Goal: Transaction & Acquisition: Purchase product/service

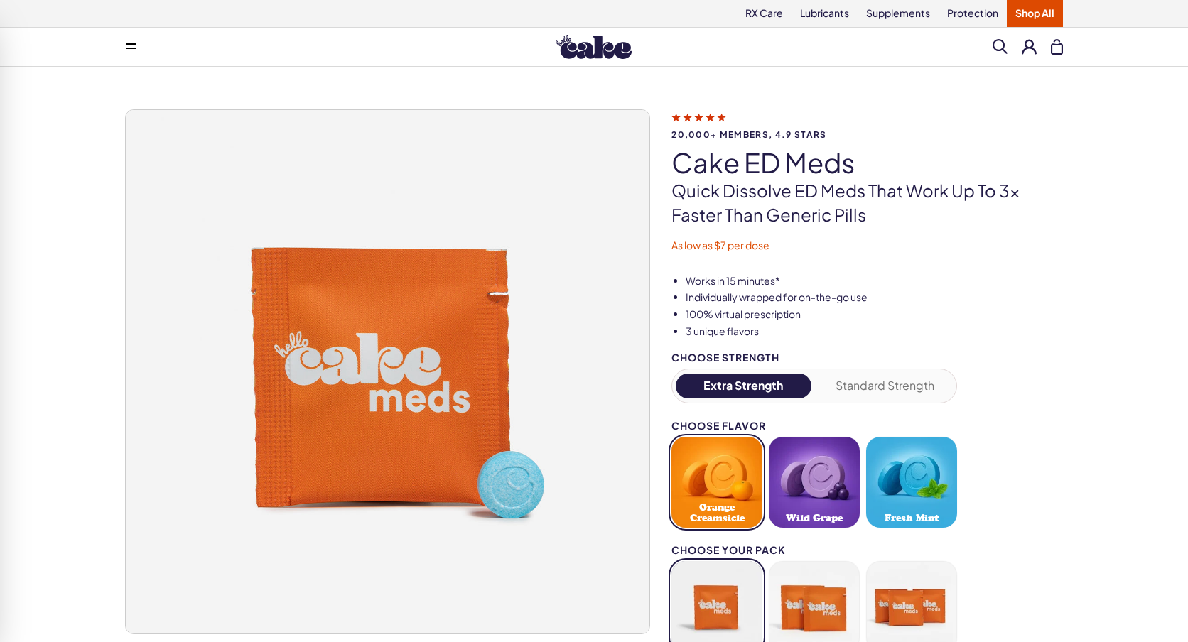
click at [601, 60] on div "Menu Everything For Him For Her RX Care - ES" at bounding box center [593, 47] width 1023 height 28
click at [589, 55] on img at bounding box center [594, 47] width 76 height 24
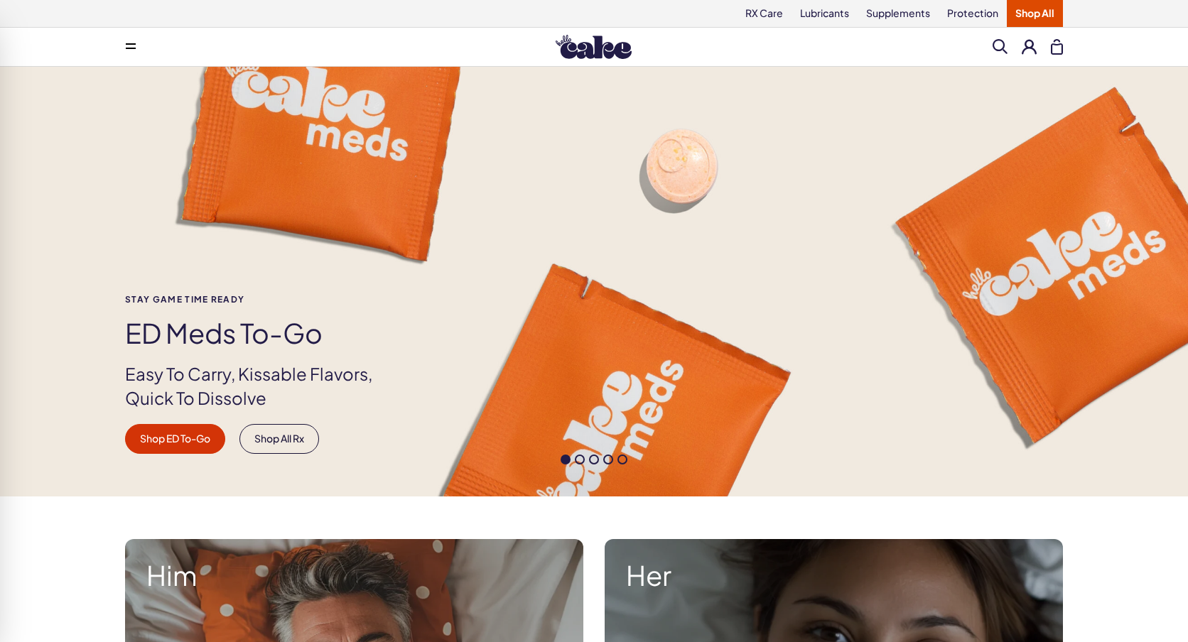
click at [580, 456] on span at bounding box center [580, 460] width 10 height 10
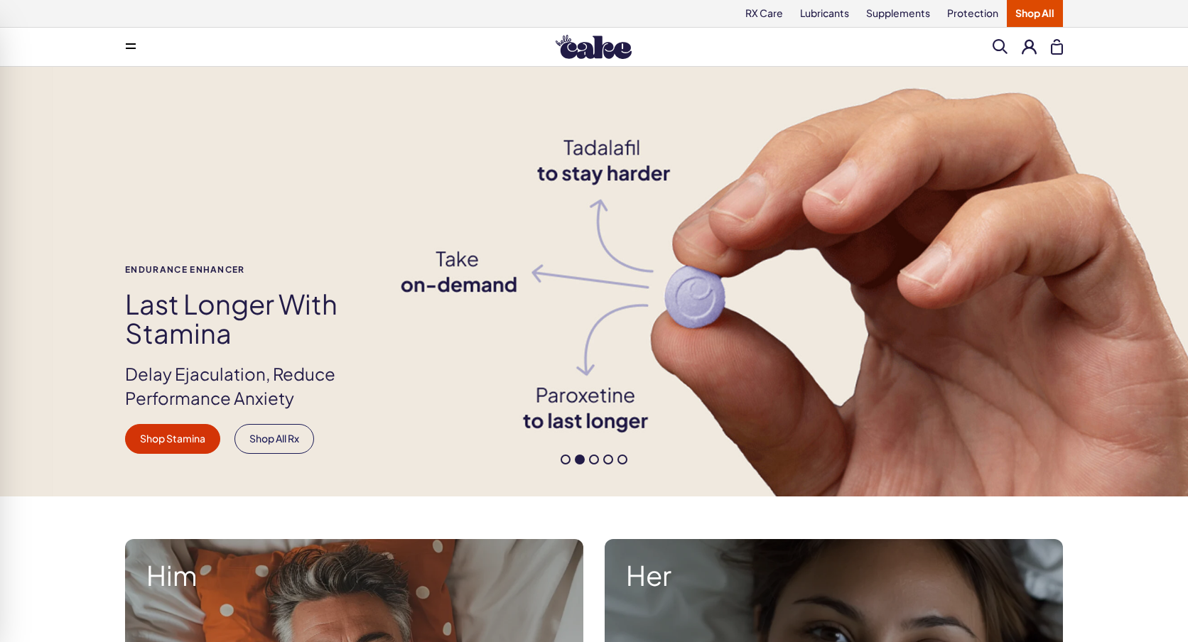
click at [593, 459] on span at bounding box center [594, 460] width 10 height 10
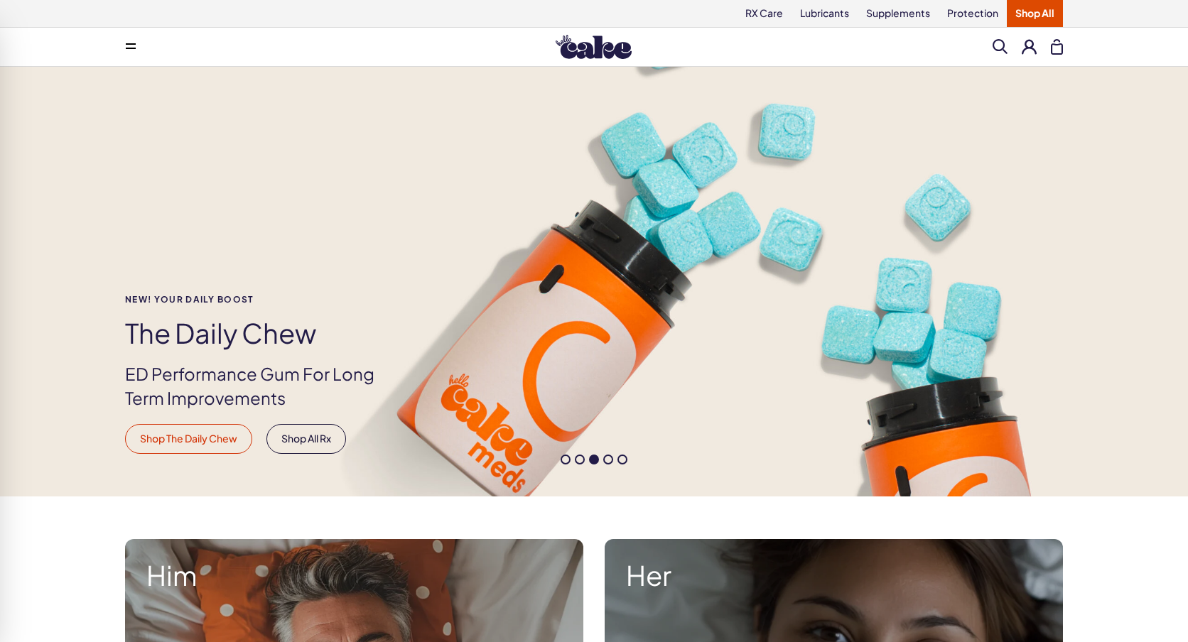
click at [238, 446] on link "Shop The Daily Chew" at bounding box center [188, 439] width 127 height 30
click at [578, 461] on span at bounding box center [580, 460] width 10 height 10
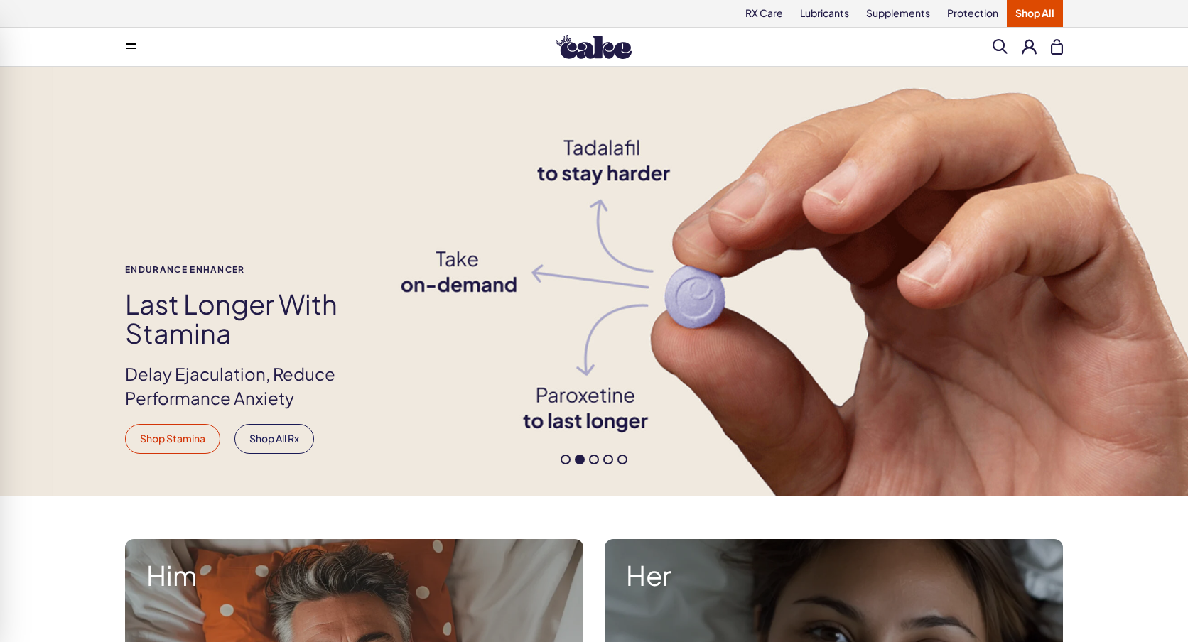
click at [191, 435] on link "Shop Stamina" at bounding box center [172, 439] width 95 height 30
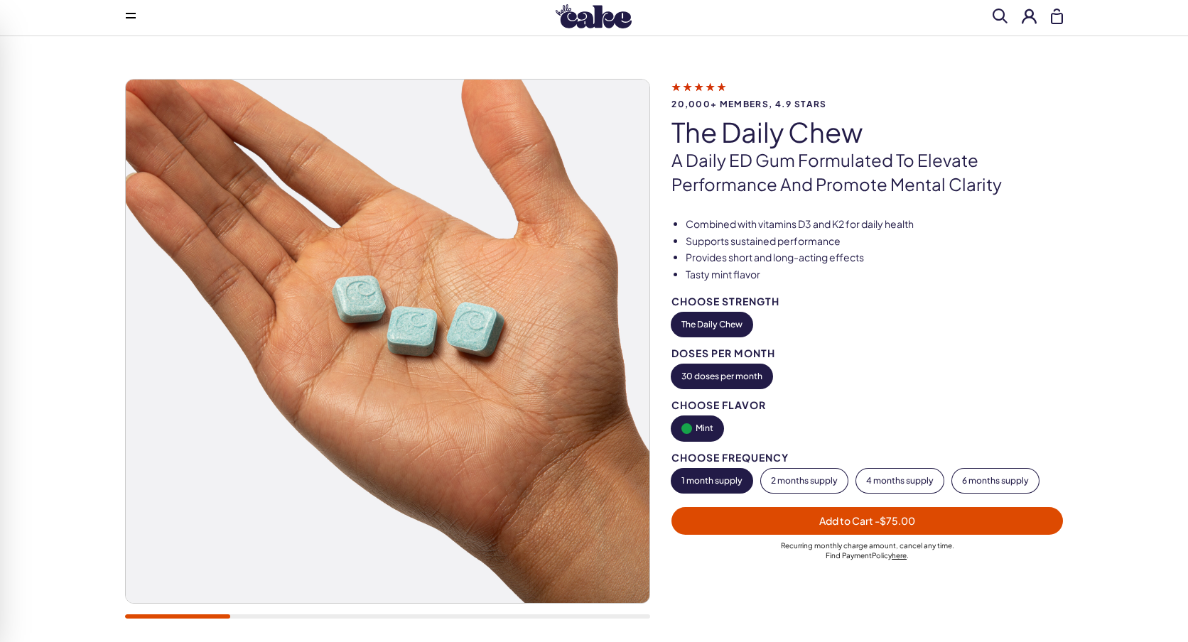
scroll to position [32, 0]
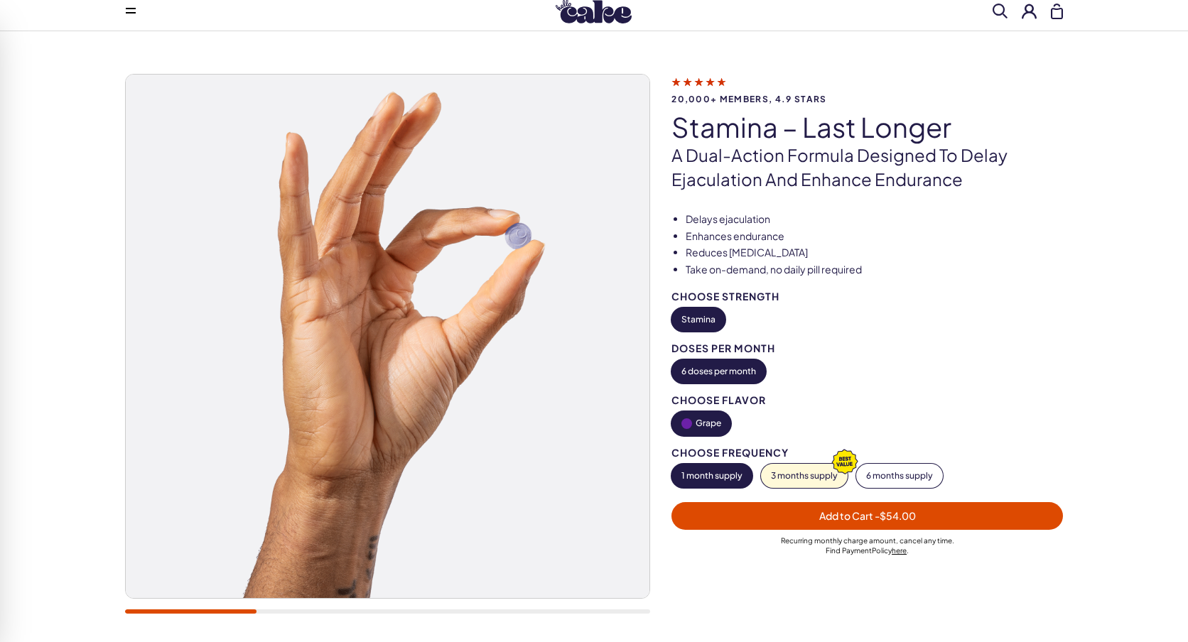
scroll to position [34, 0]
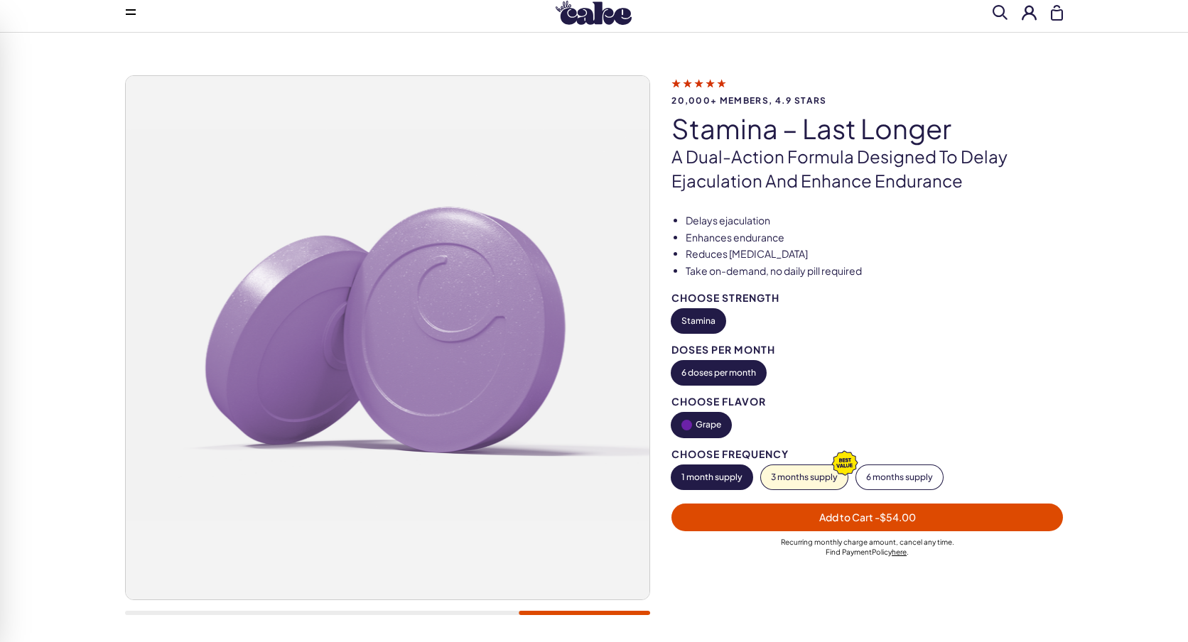
click at [584, 21] on img at bounding box center [594, 13] width 76 height 24
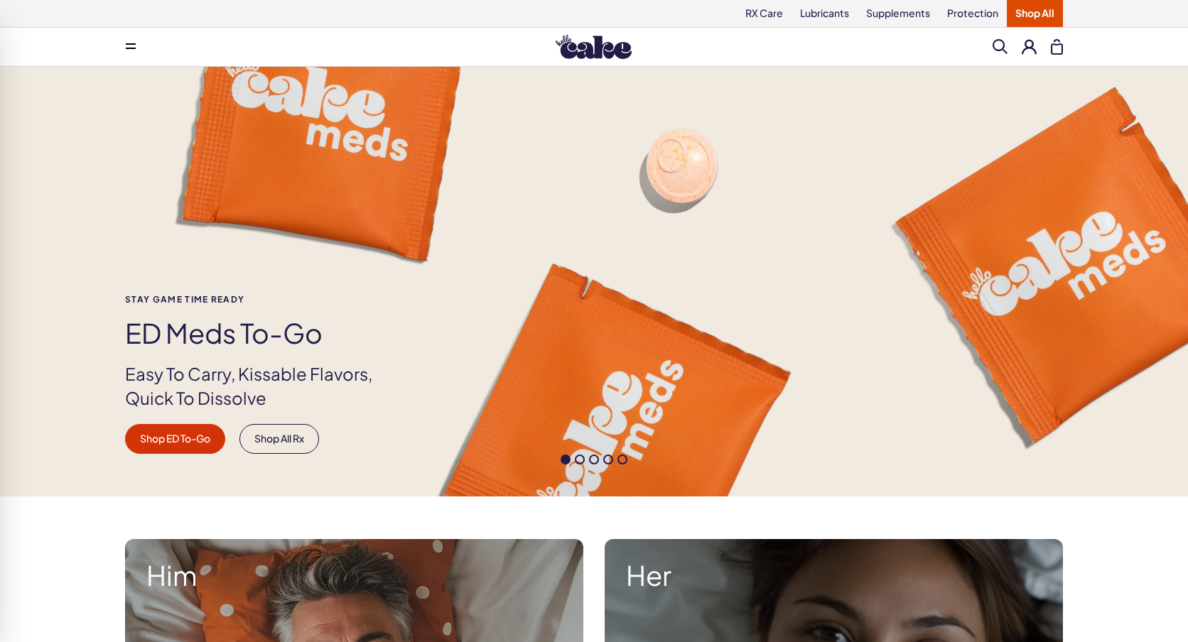
click at [171, 437] on link "Shop ED To-Go" at bounding box center [175, 439] width 100 height 30
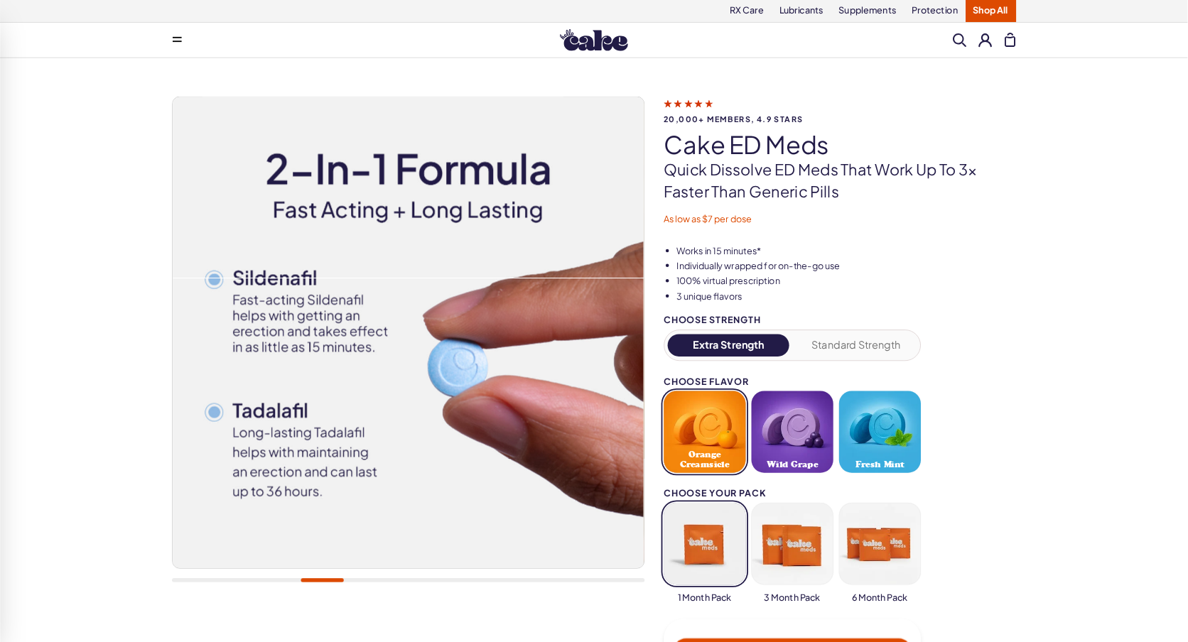
scroll to position [2, 0]
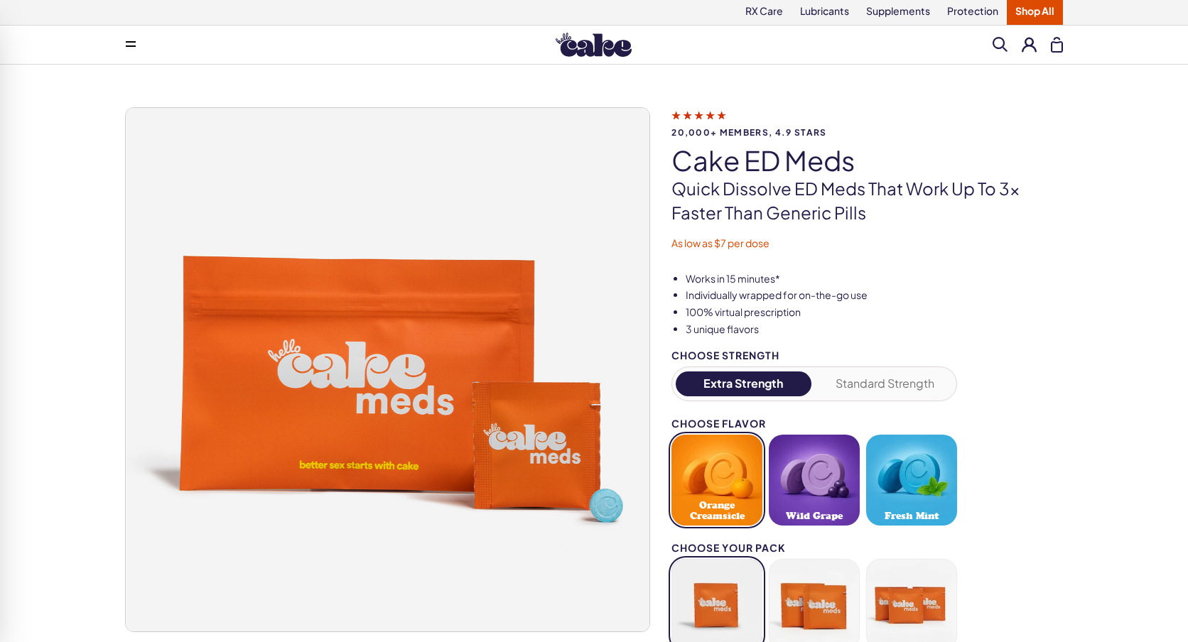
click at [603, 43] on img at bounding box center [594, 45] width 76 height 24
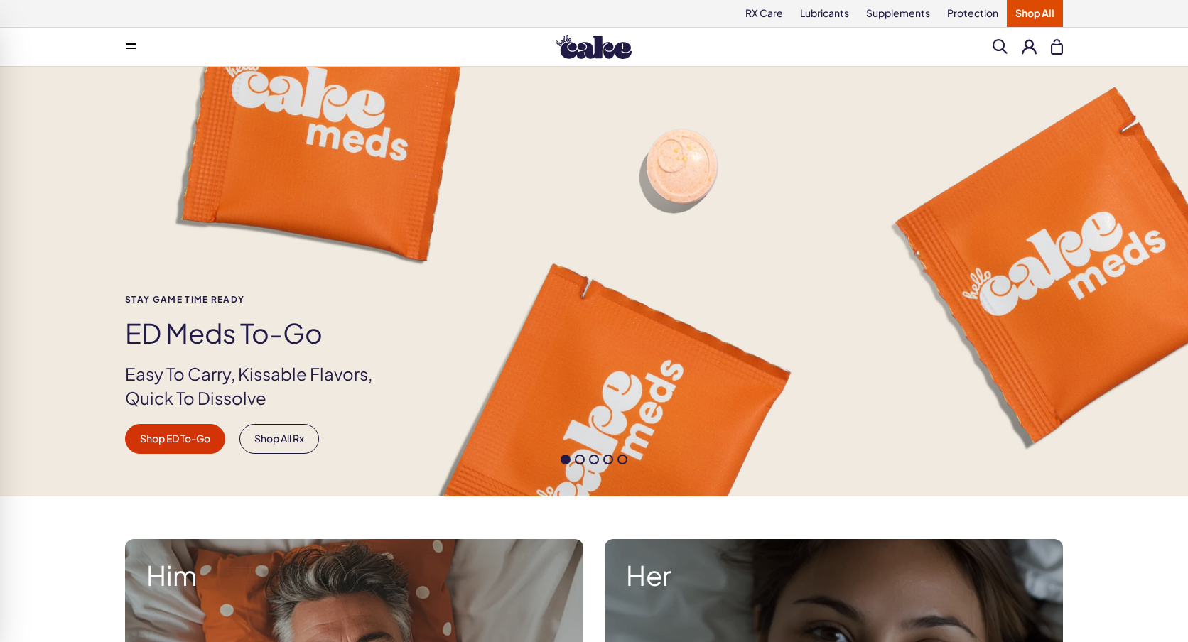
click at [606, 457] on span at bounding box center [608, 460] width 10 height 10
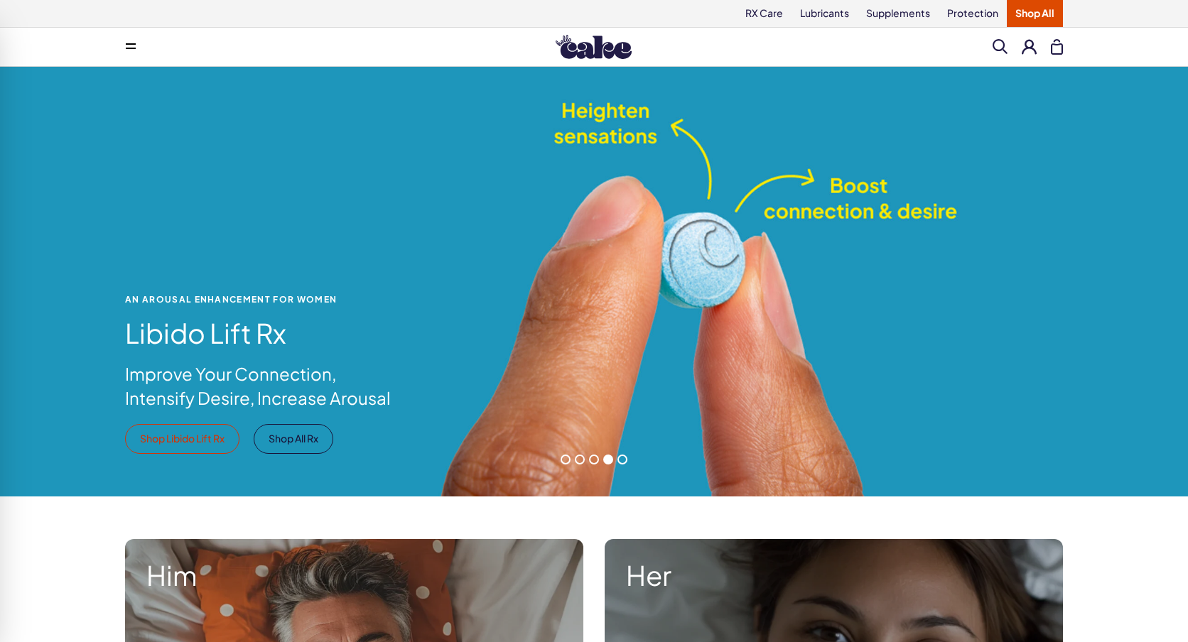
click at [209, 449] on link "Shop Libido Lift Rx" at bounding box center [182, 439] width 114 height 30
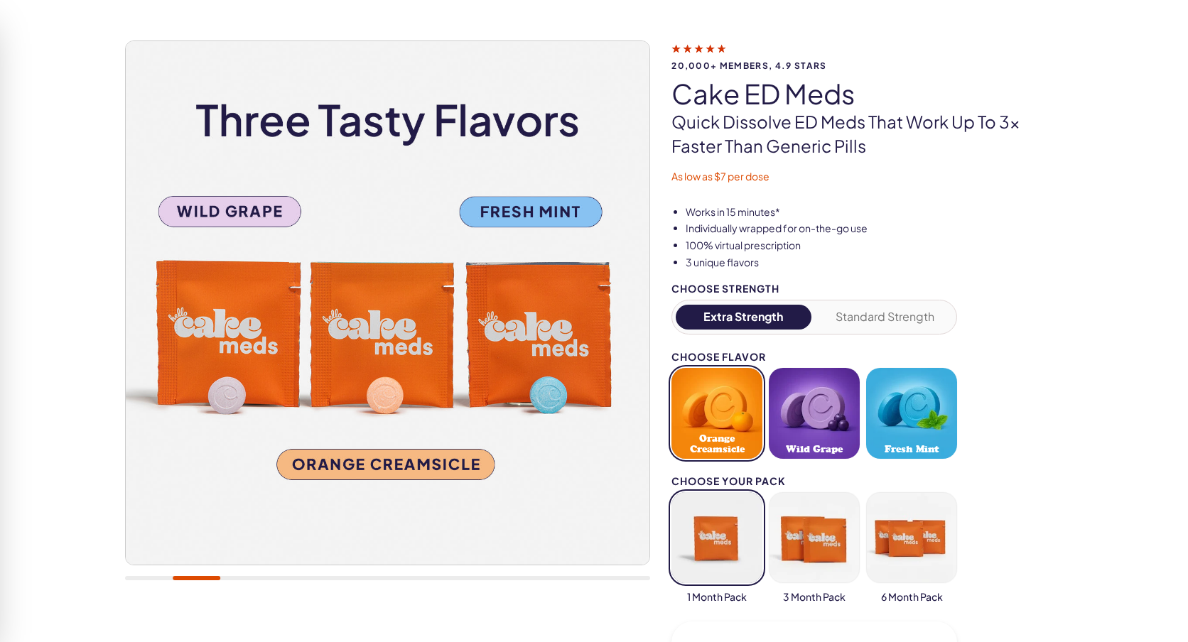
scroll to position [95, 0]
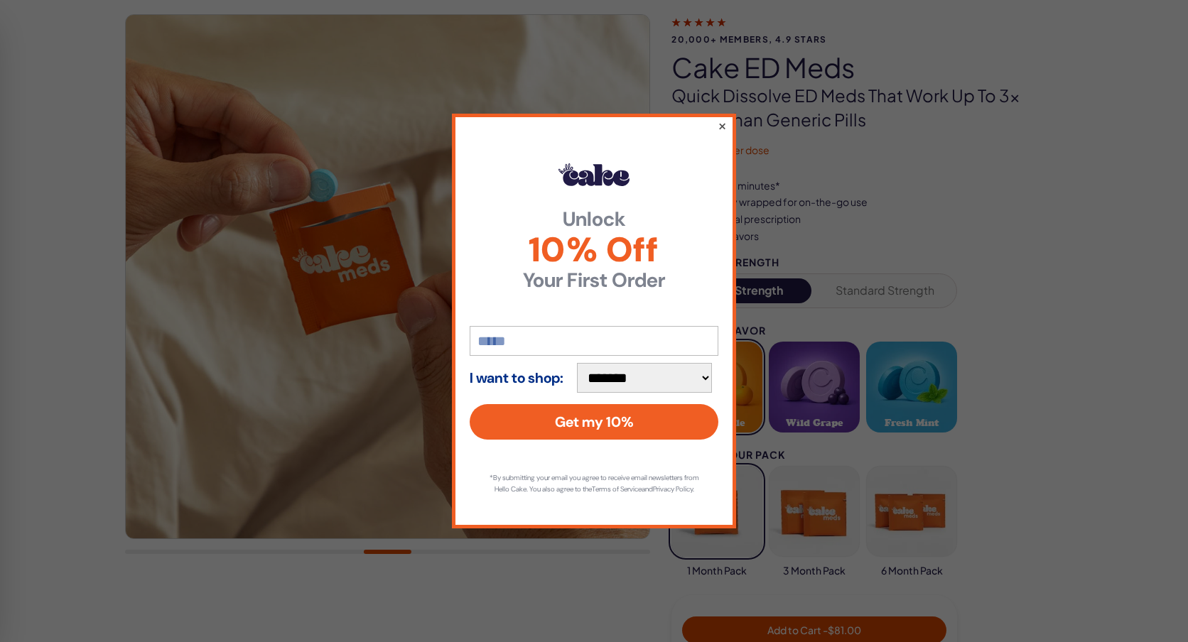
click at [722, 117] on button "×" at bounding box center [721, 125] width 9 height 17
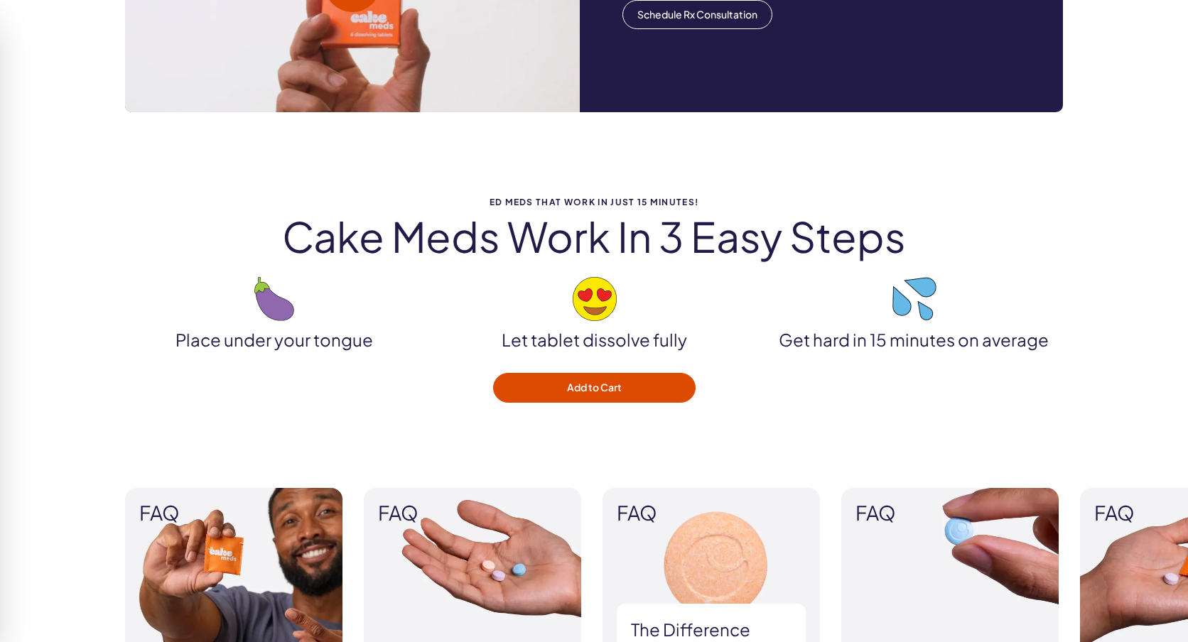
scroll to position [0, 0]
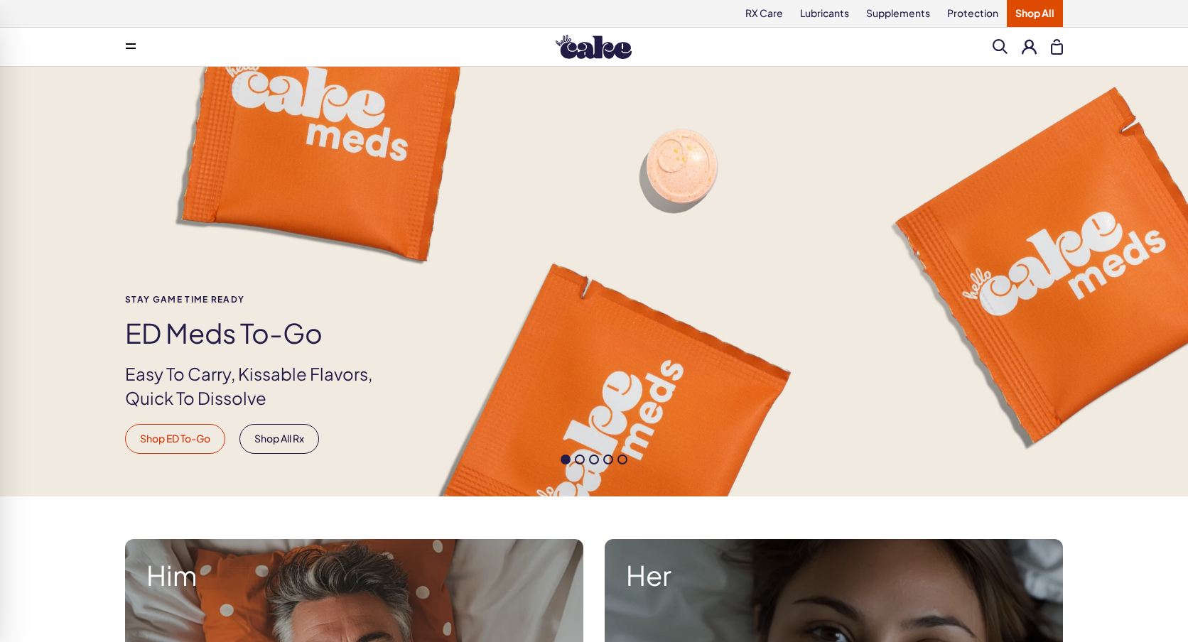
click at [159, 442] on link "Shop ED To-Go" at bounding box center [175, 439] width 100 height 30
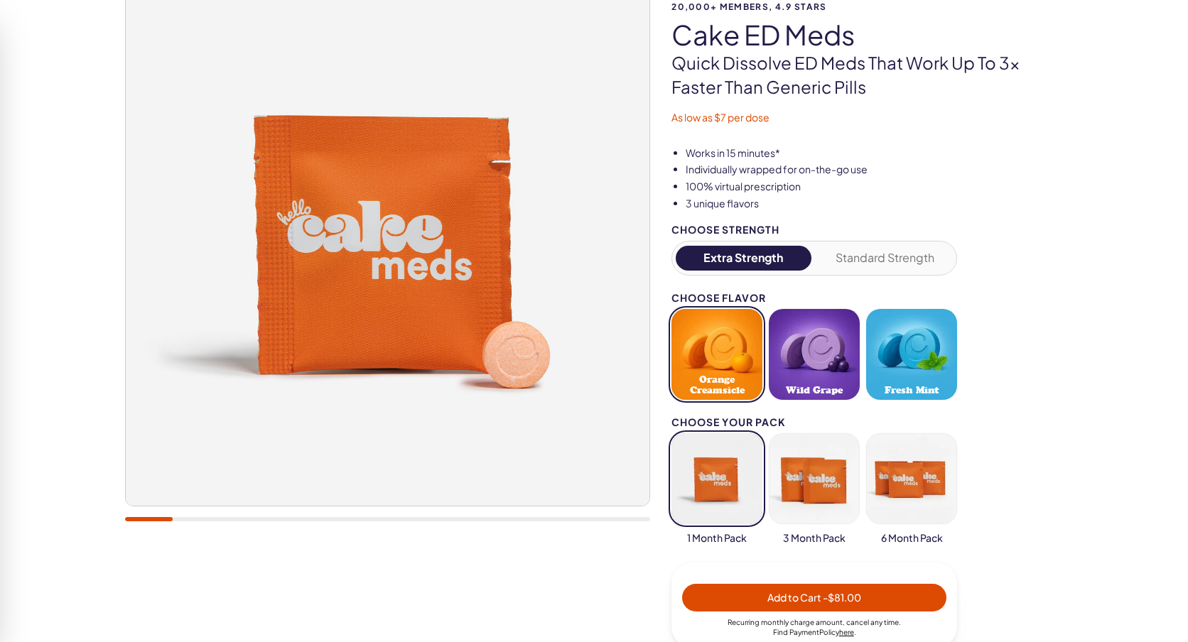
scroll to position [145, 0]
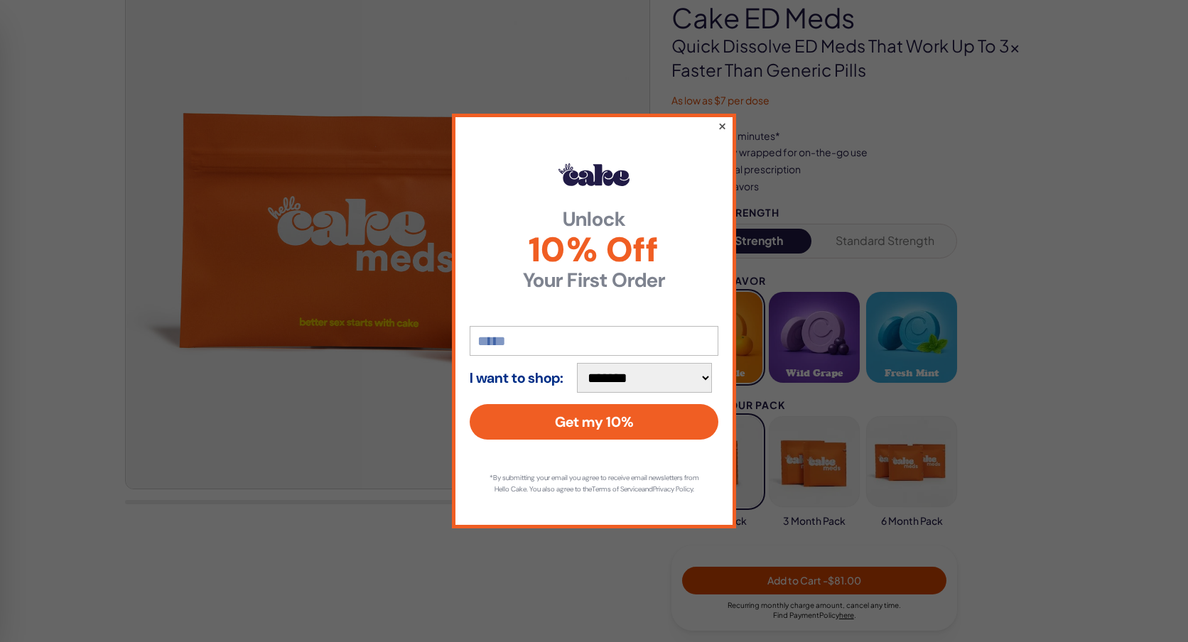
click at [723, 117] on button "×" at bounding box center [721, 125] width 9 height 17
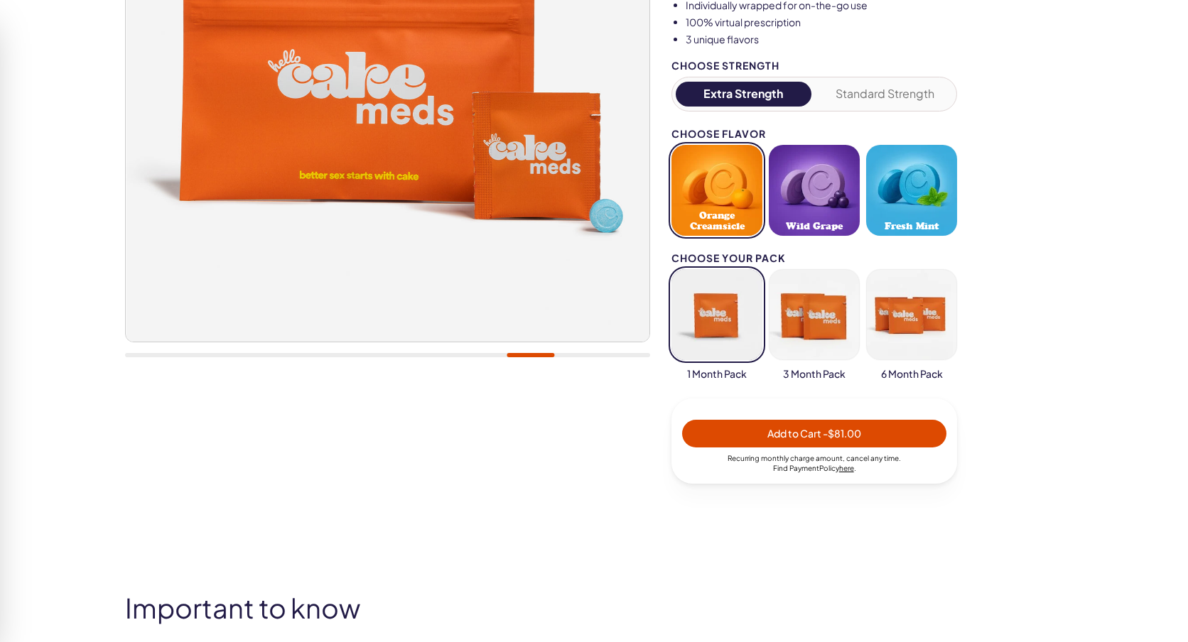
scroll to position [285, 0]
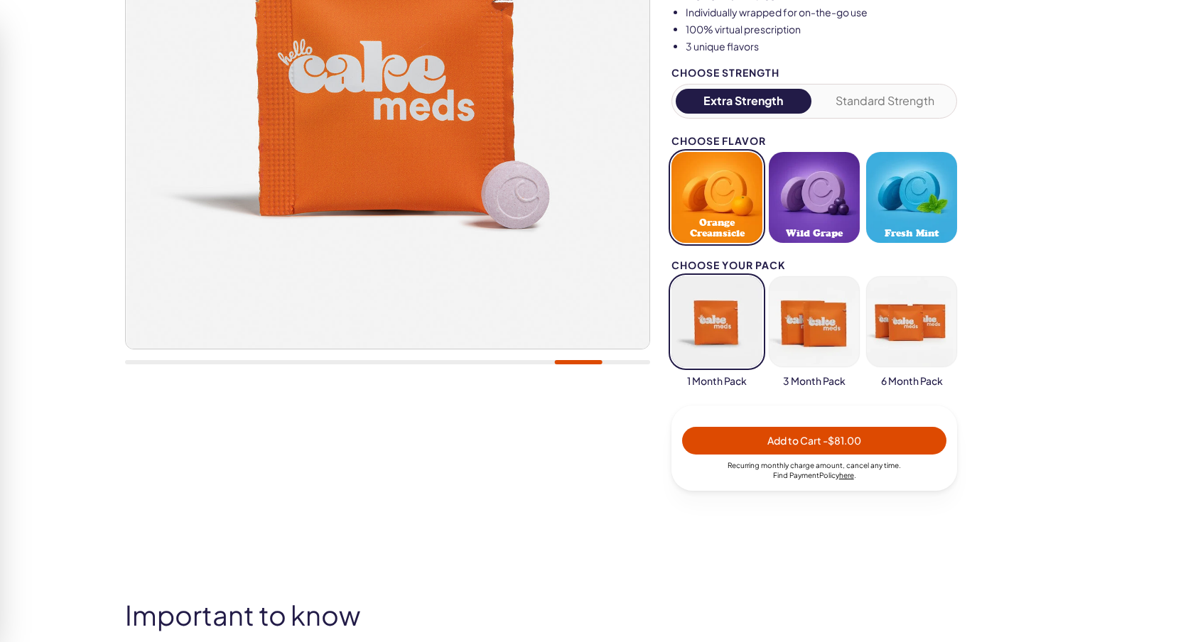
drag, startPoint x: 805, startPoint y: 220, endPoint x: 824, endPoint y: 220, distance: 19.2
click at [805, 220] on button "Wild Grape" at bounding box center [814, 197] width 91 height 91
click at [935, 213] on button "Fresh Mint" at bounding box center [911, 197] width 91 height 91
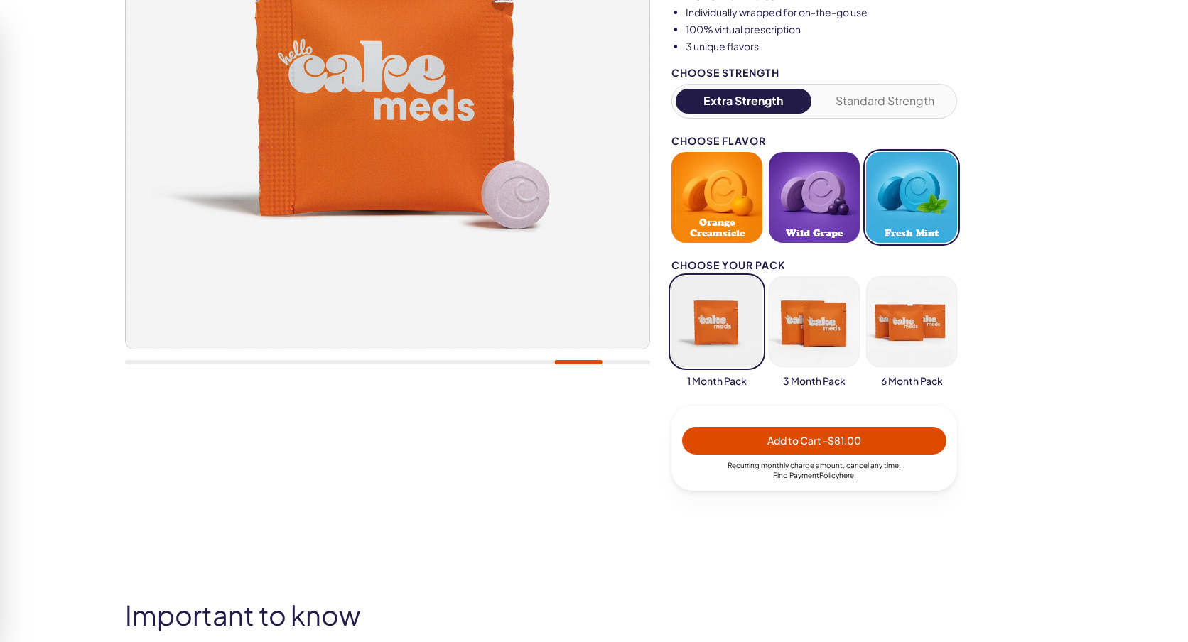
click at [928, 298] on button "button" at bounding box center [911, 321] width 91 height 91
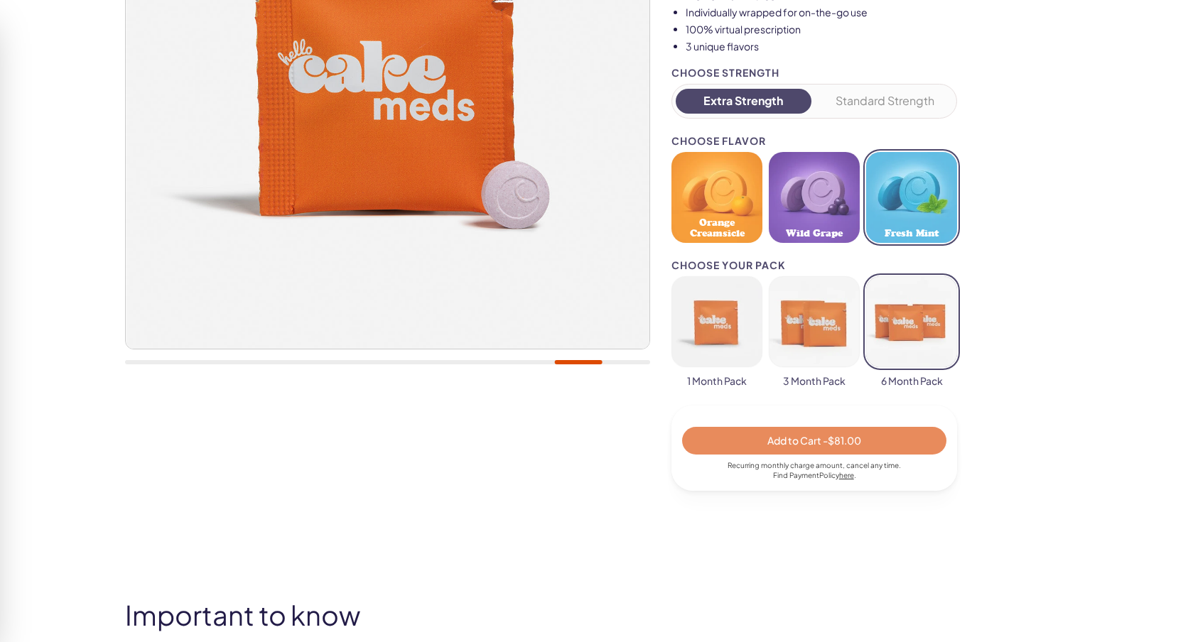
click at [855, 306] on button "button" at bounding box center [814, 321] width 91 height 91
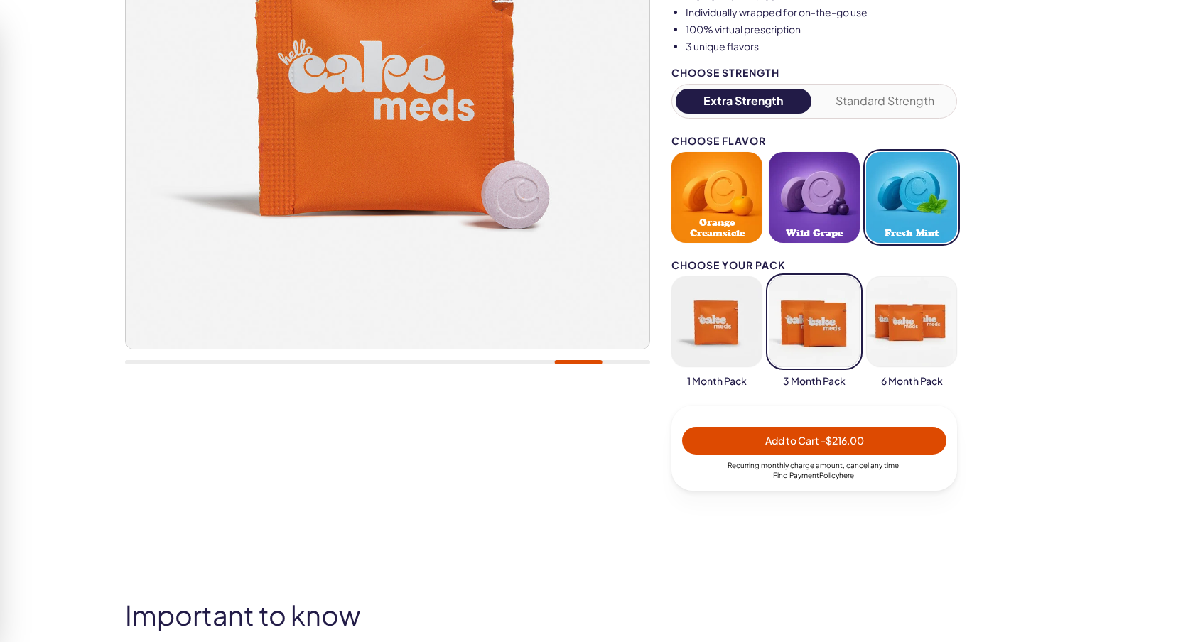
click at [874, 107] on button "Standard Strength" at bounding box center [886, 101] width 136 height 25
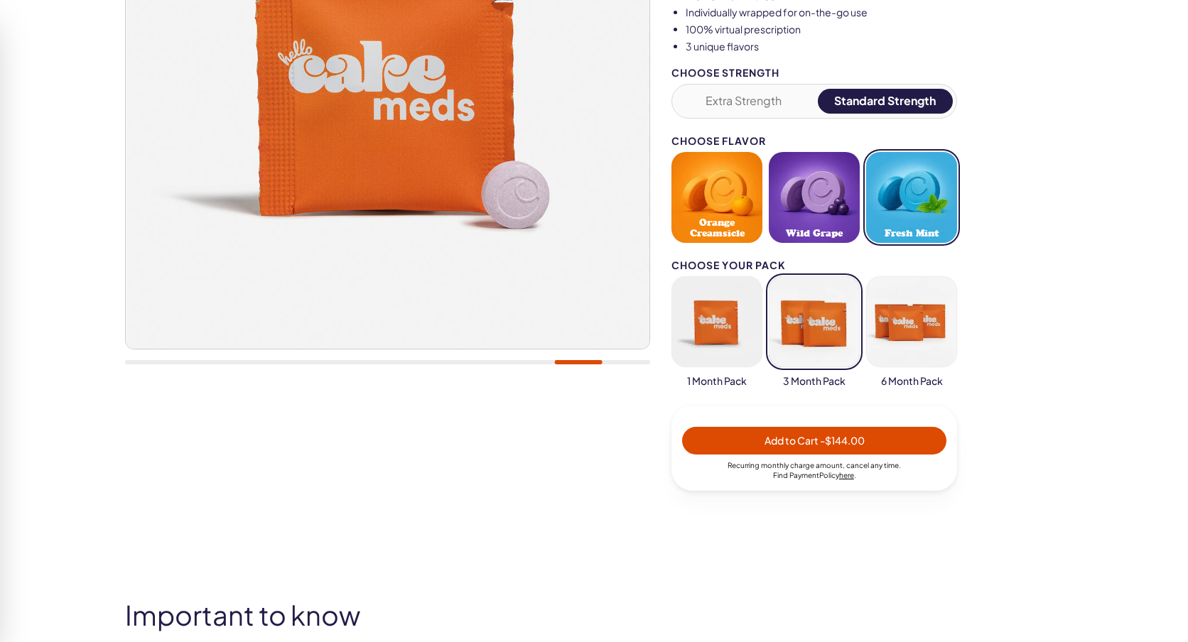
click at [769, 102] on button "Extra Strength" at bounding box center [744, 101] width 136 height 25
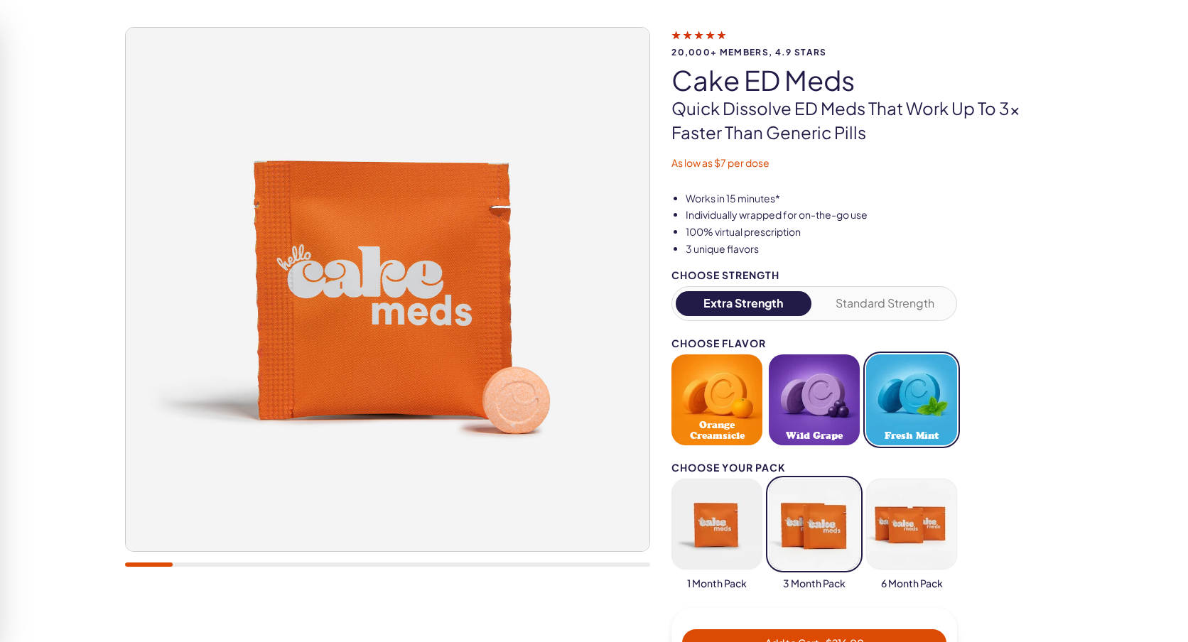
scroll to position [0, 0]
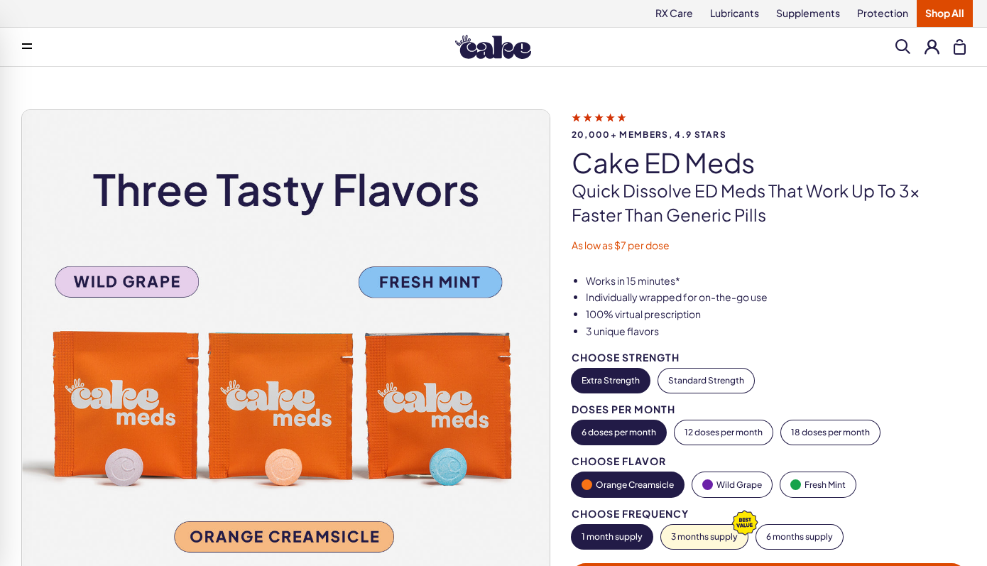
scroll to position [314, 0]
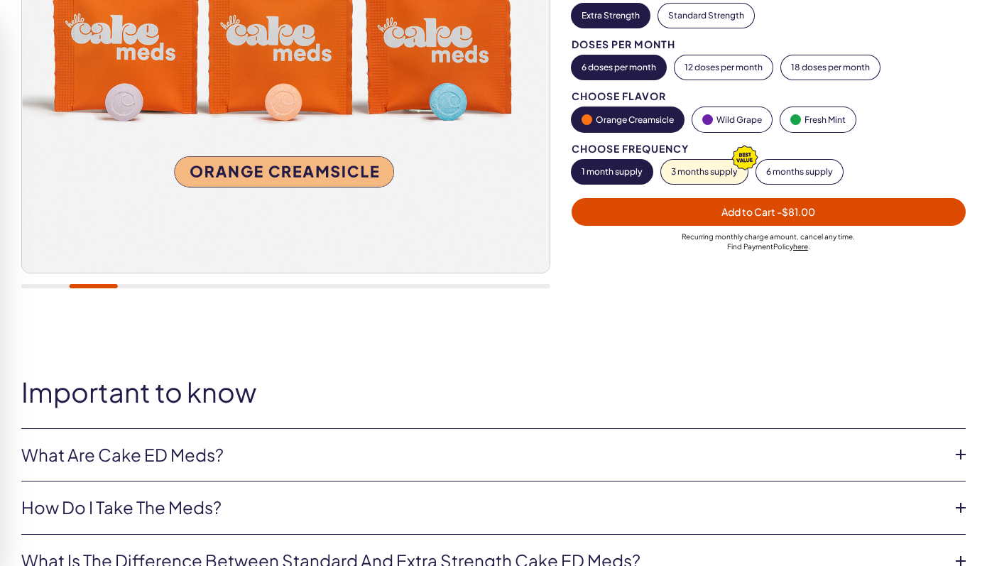
scroll to position [399, 0]
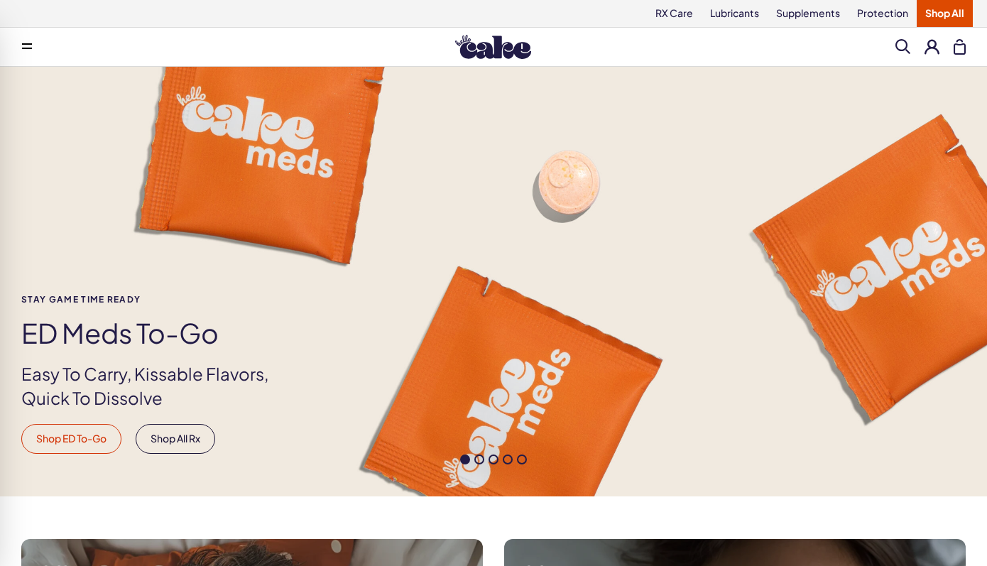
click at [97, 449] on link "Shop ED To-Go" at bounding box center [71, 439] width 100 height 30
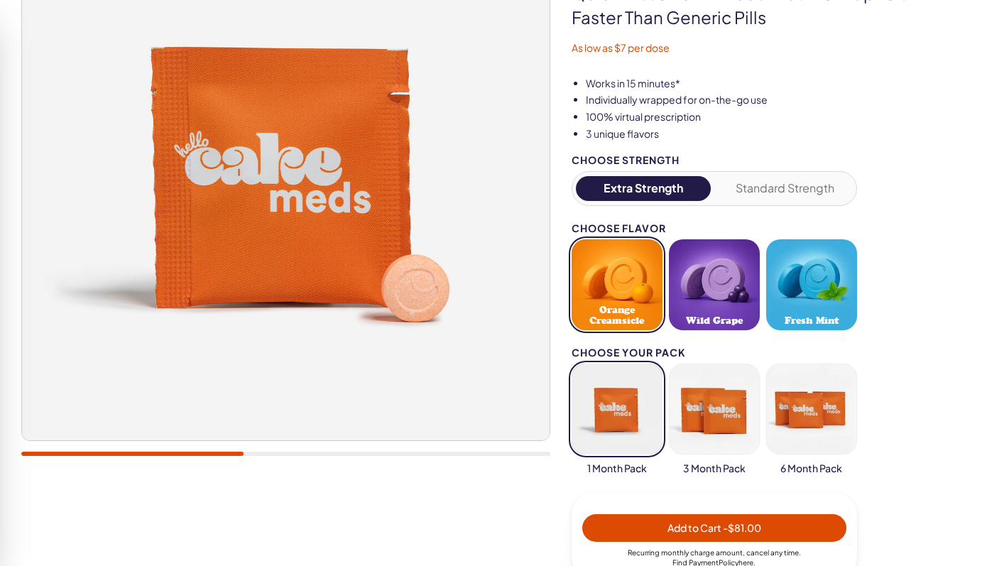
scroll to position [199, 0]
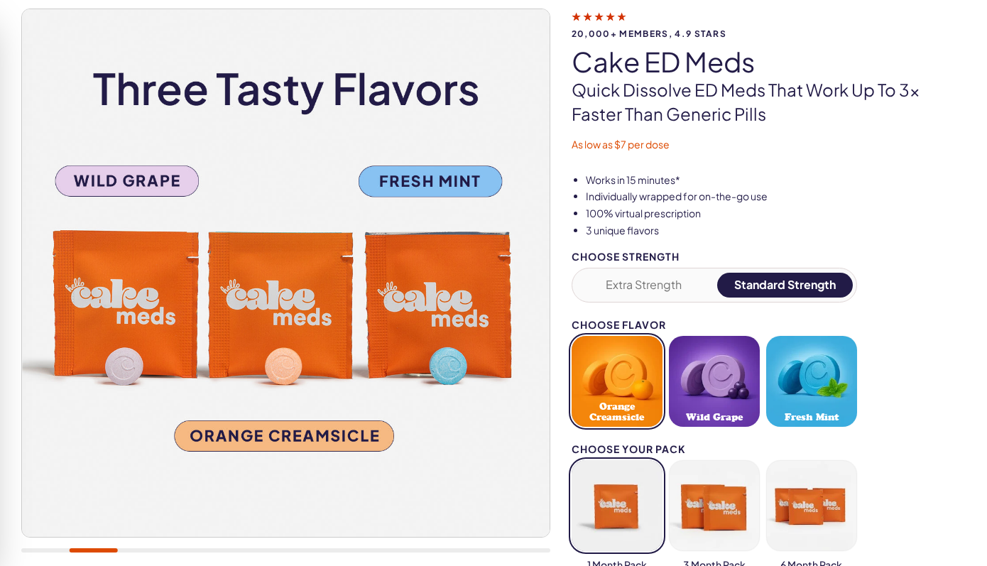
scroll to position [72, 0]
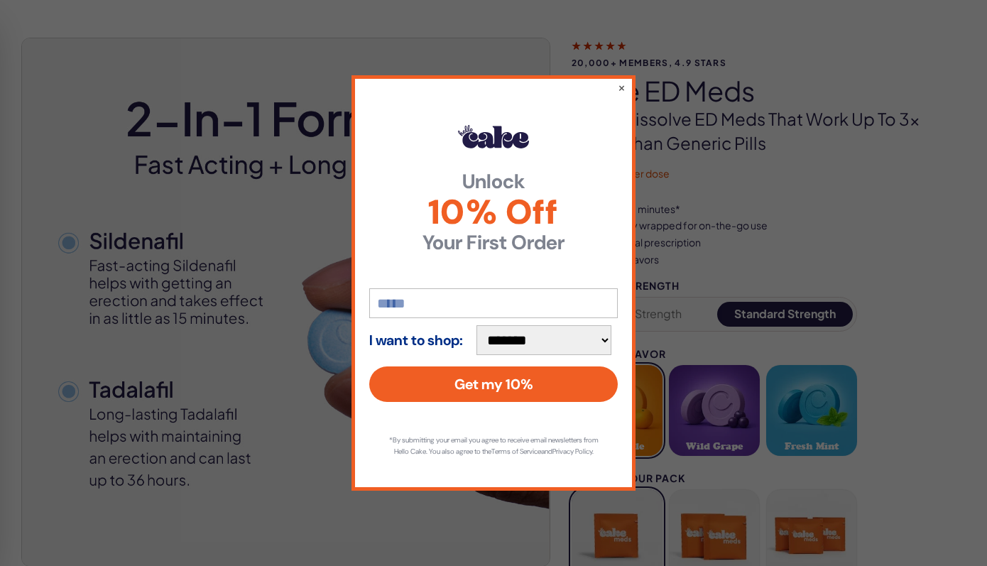
click at [626, 77] on div "**********" at bounding box center [494, 282] width 284 height 415
click at [619, 82] on button "×" at bounding box center [621, 87] width 9 height 17
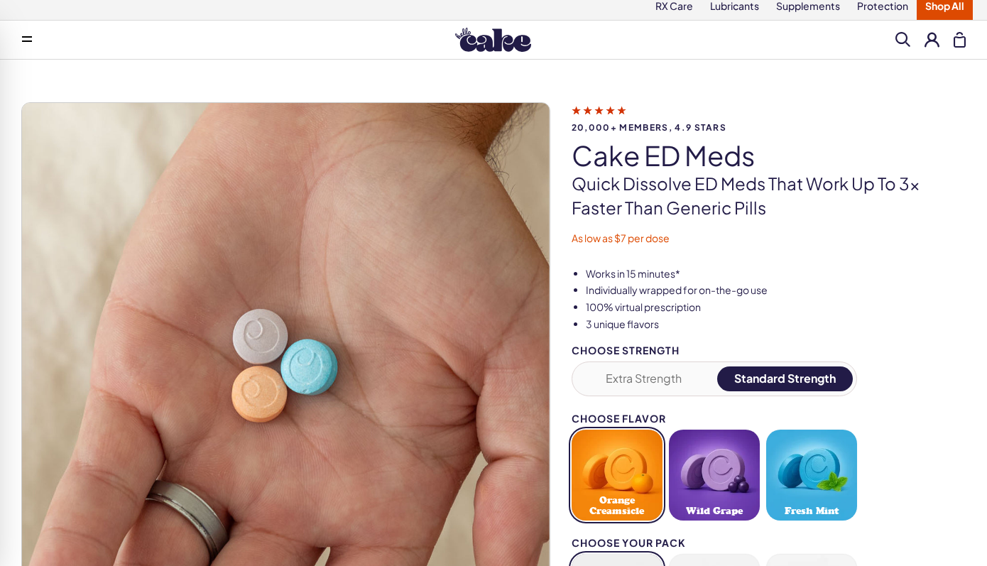
scroll to position [33, 0]
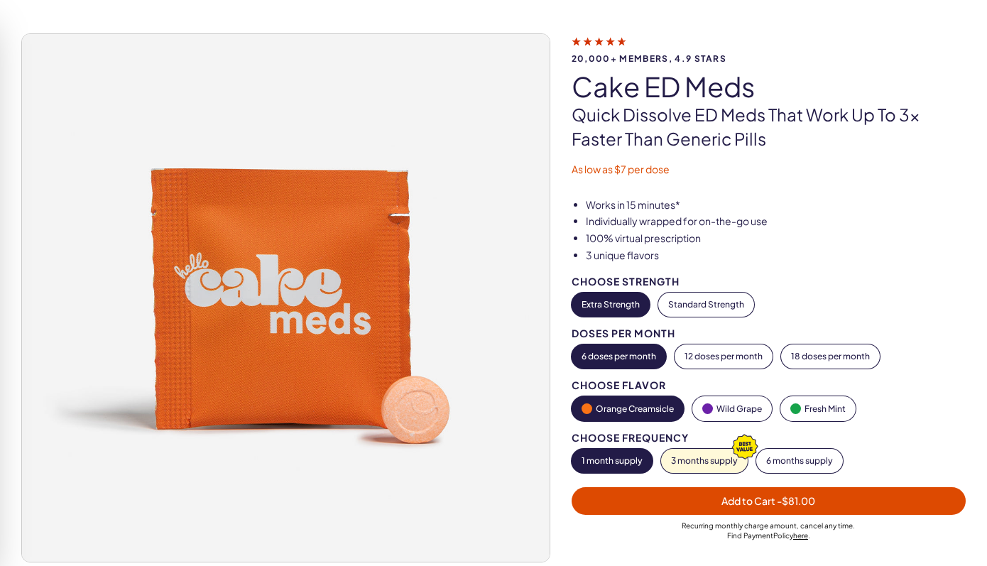
scroll to position [72, 0]
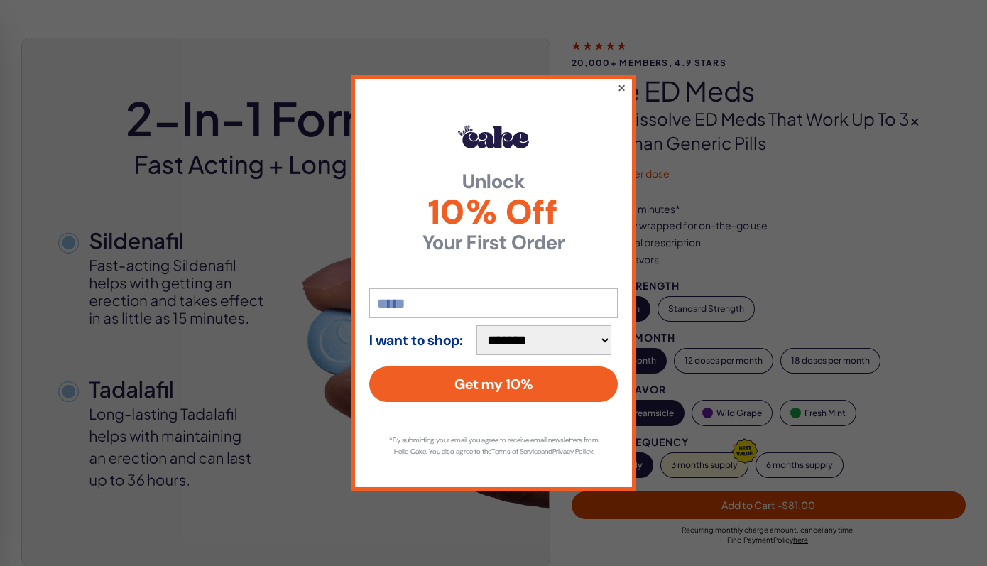
click at [623, 82] on button "×" at bounding box center [621, 87] width 9 height 17
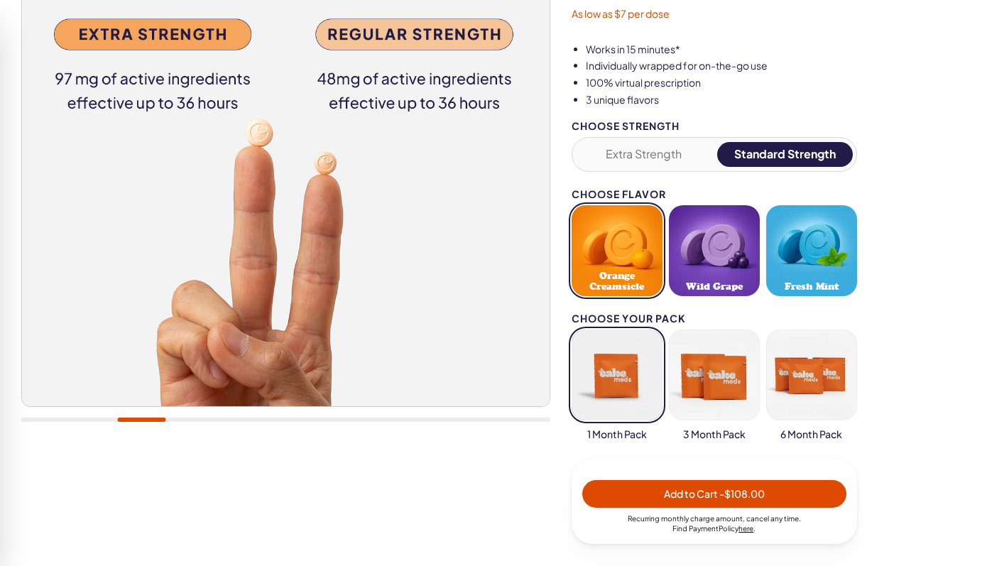
scroll to position [229, 0]
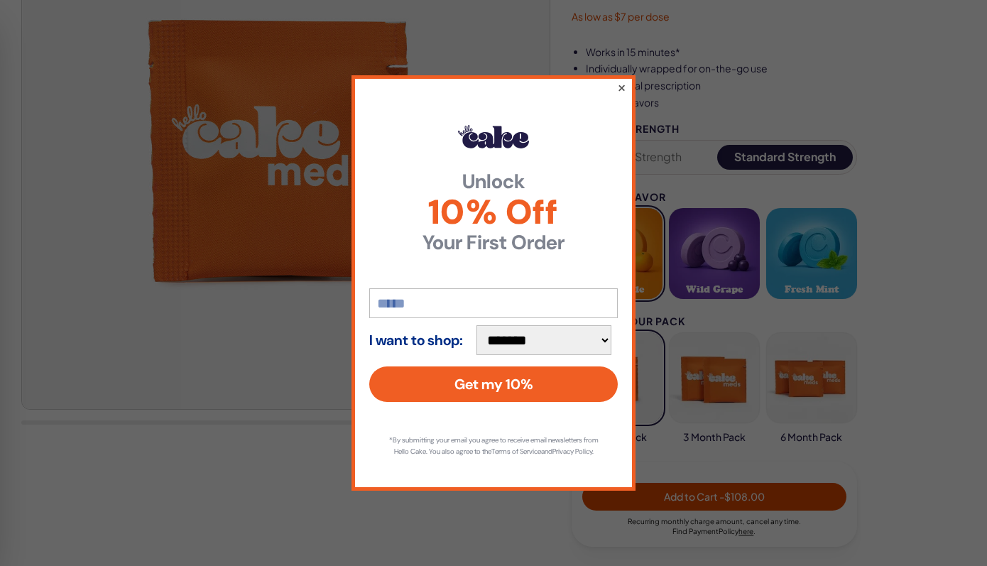
click at [625, 83] on button "×" at bounding box center [621, 87] width 9 height 17
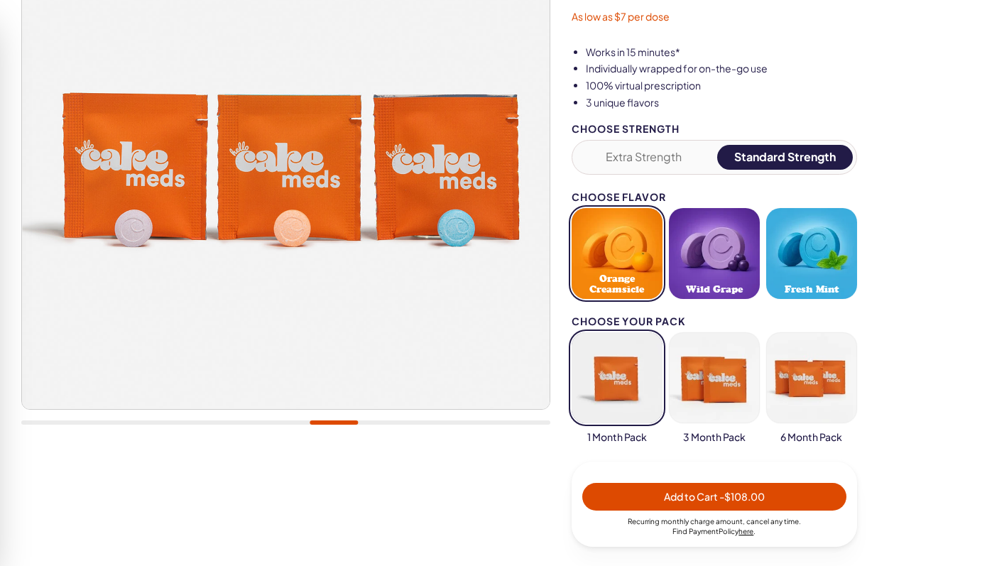
click at [647, 141] on div "Extra Strength Standard Strength" at bounding box center [715, 157] width 286 height 35
click at [660, 151] on button "Extra Strength" at bounding box center [644, 157] width 136 height 25
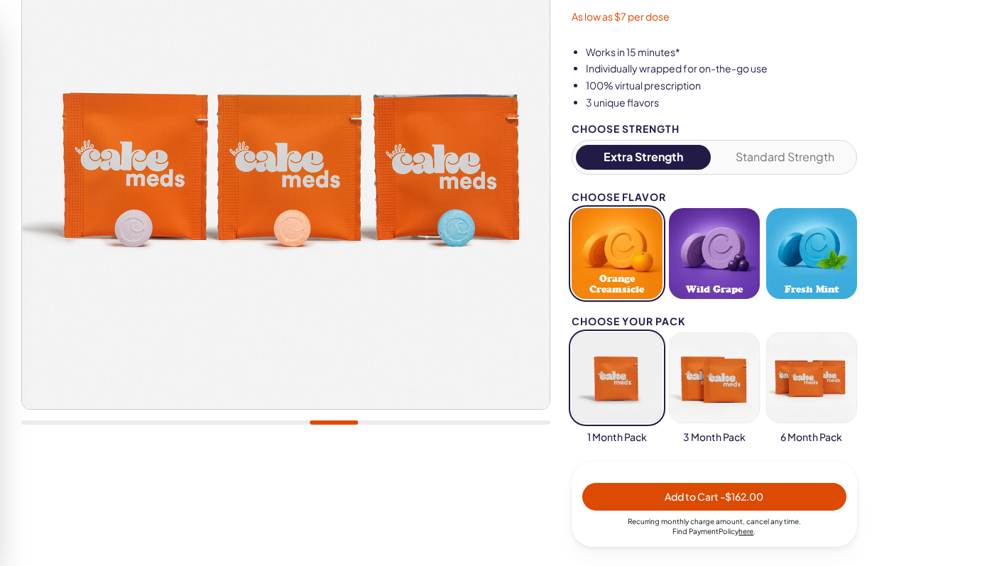
click at [766, 158] on button "Standard Strength" at bounding box center [785, 157] width 136 height 25
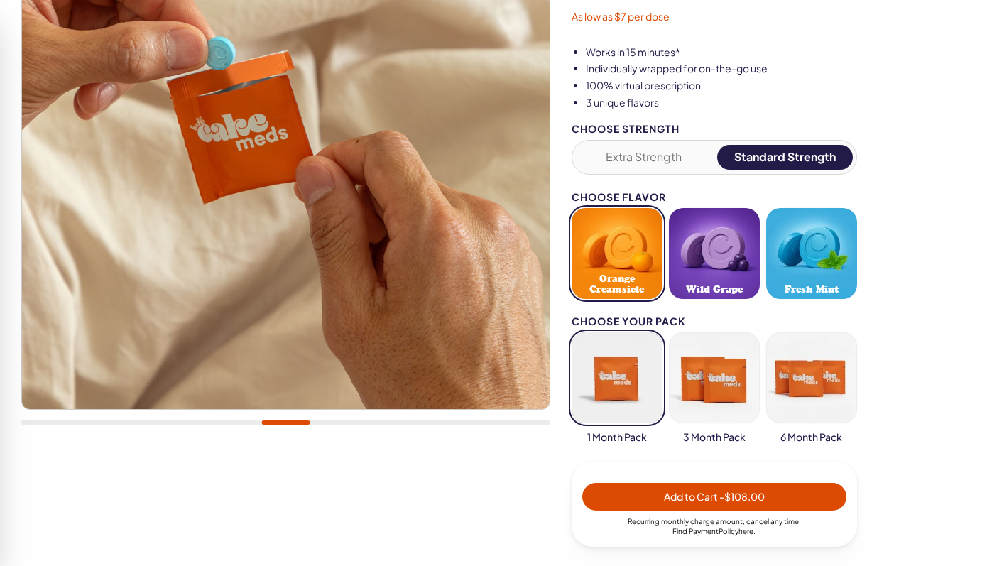
scroll to position [0, 0]
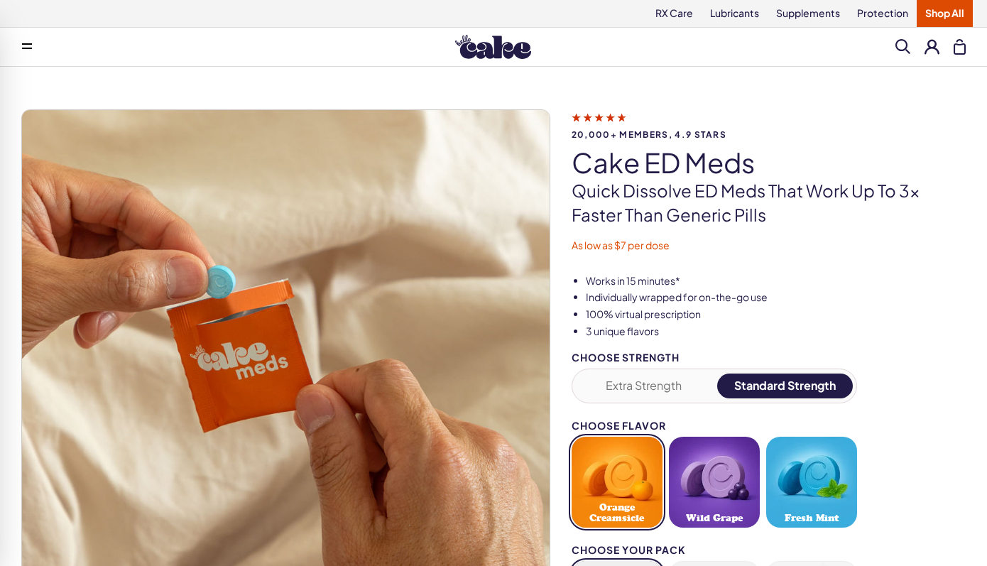
click at [467, 36] on img at bounding box center [493, 47] width 76 height 24
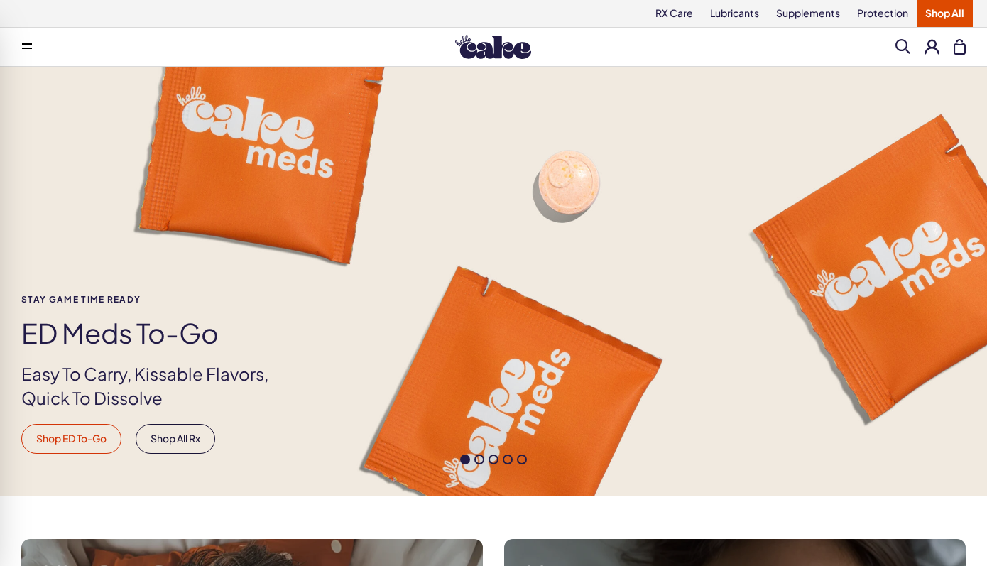
click at [58, 445] on link "Shop ED To-Go" at bounding box center [71, 439] width 100 height 30
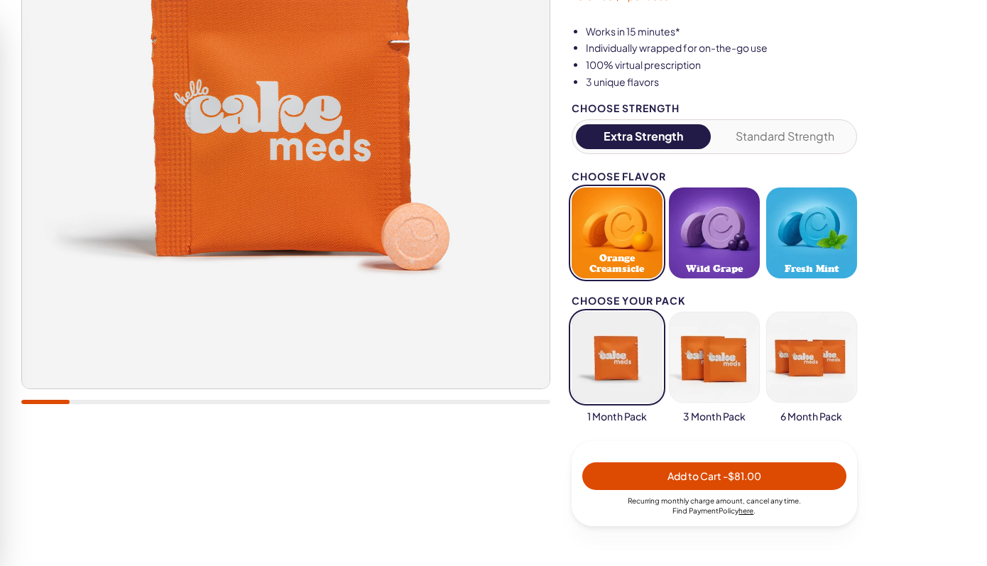
scroll to position [252, 0]
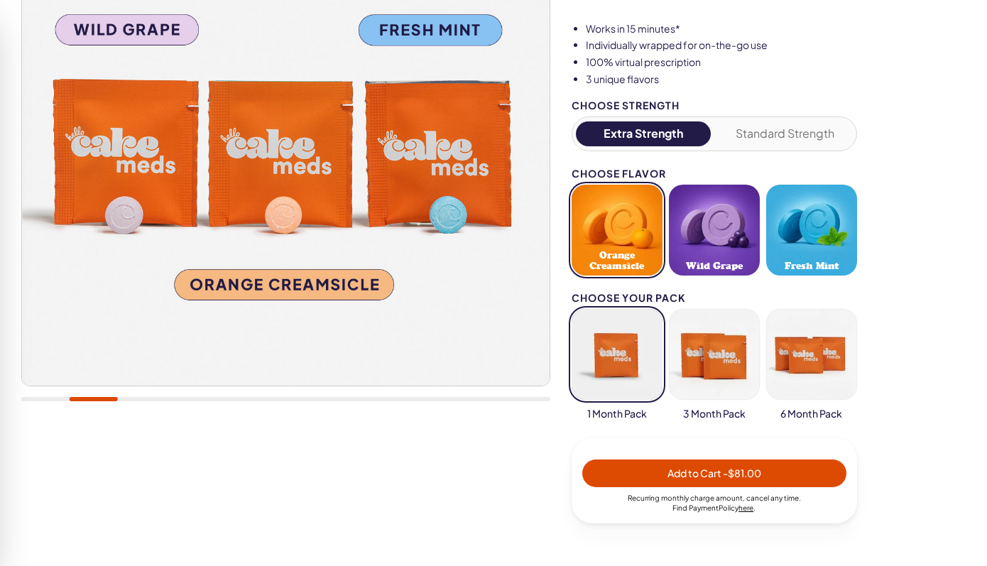
click at [781, 124] on button "Standard Strength" at bounding box center [785, 133] width 136 height 25
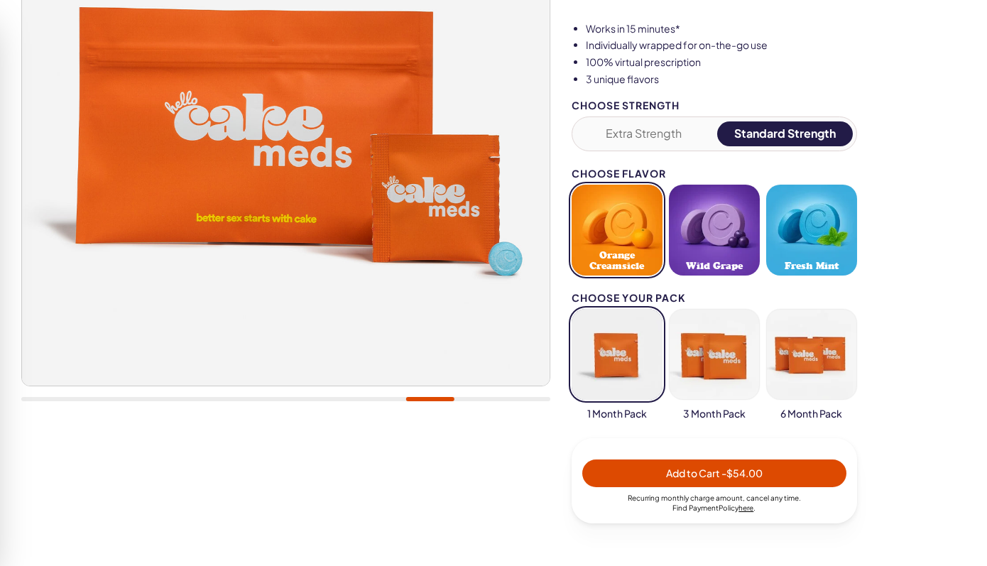
click at [712, 240] on button "Wild Grape" at bounding box center [714, 230] width 91 height 91
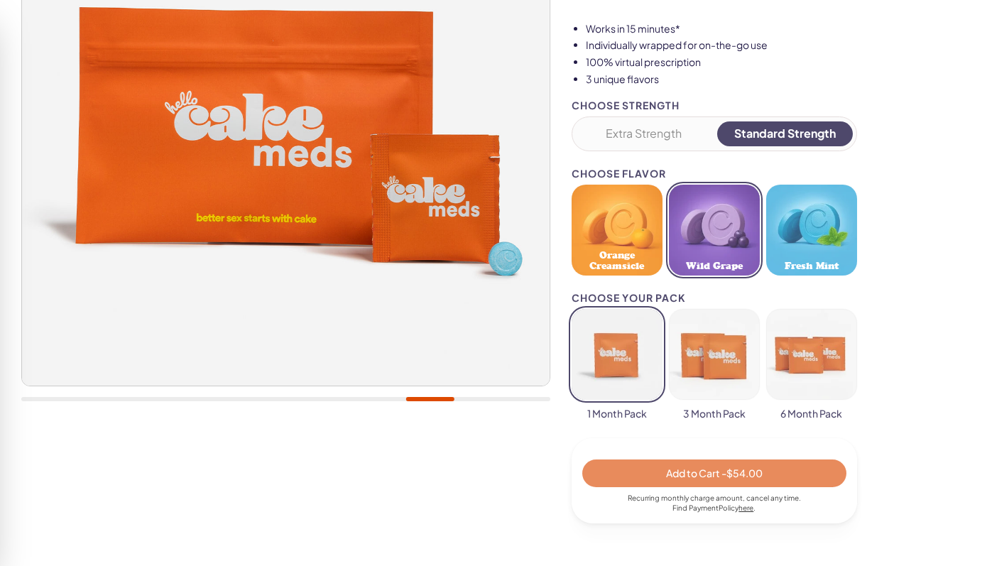
click at [853, 243] on button "Fresh Mint" at bounding box center [811, 230] width 91 height 91
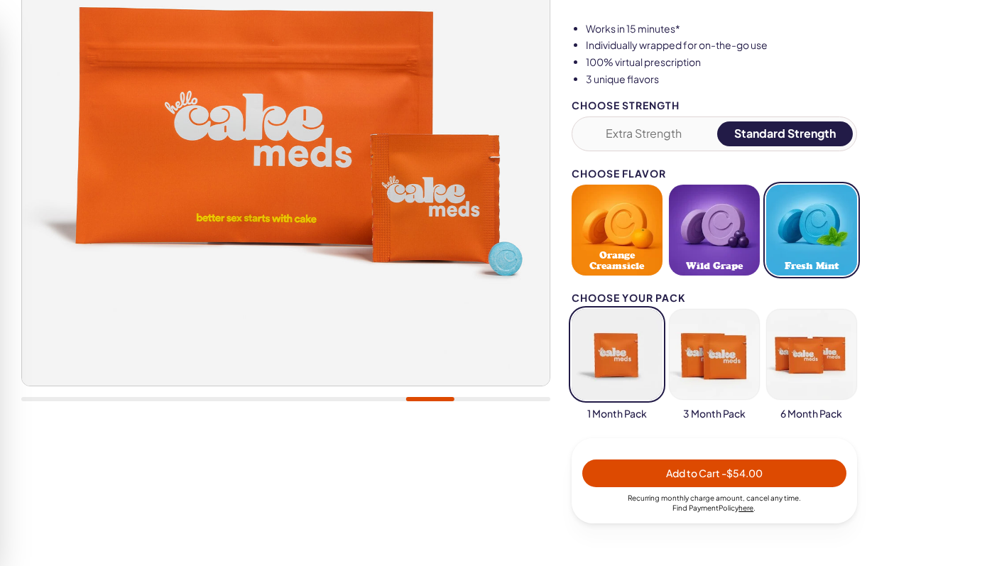
click at [823, 335] on button "button" at bounding box center [811, 354] width 91 height 91
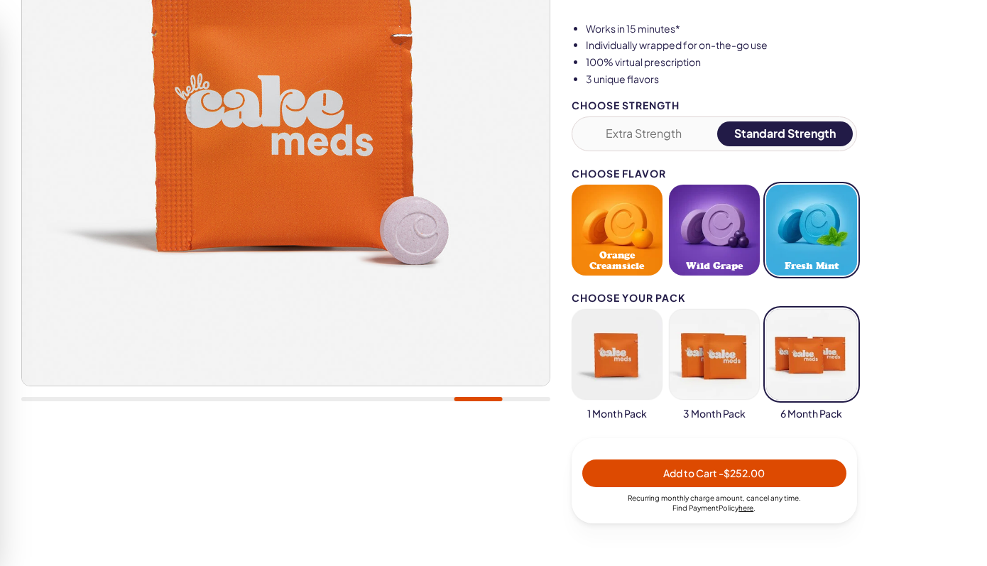
click at [727, 354] on button "button" at bounding box center [714, 354] width 91 height 91
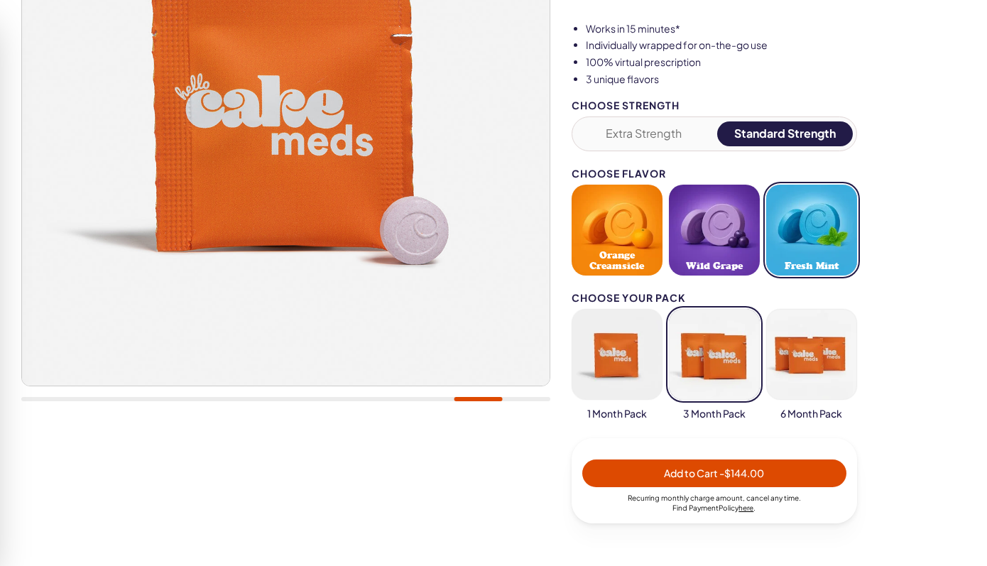
click at [561, 354] on div "20,000+ members, 4.9 stars Cake ED Meds Quick dissolve ED Meds that work up to …" at bounding box center [493, 208] width 945 height 702
click at [603, 363] on button "button" at bounding box center [617, 354] width 91 height 91
